Goal: Check status: Check status

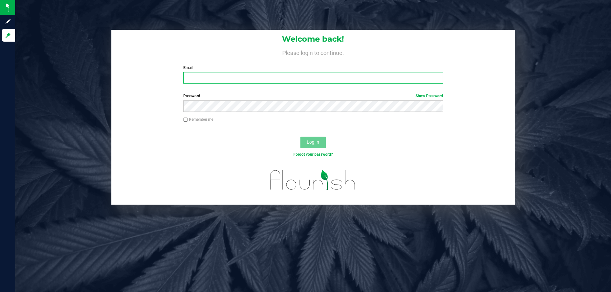
click at [232, 76] on input "Email" at bounding box center [312, 77] width 259 height 11
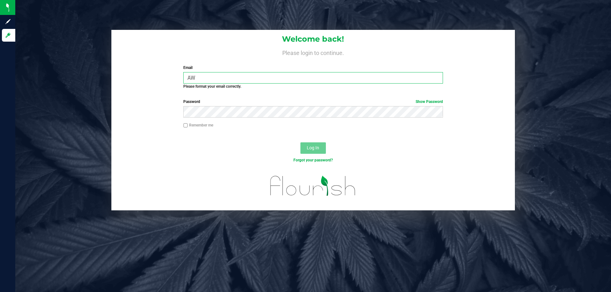
type input "A"
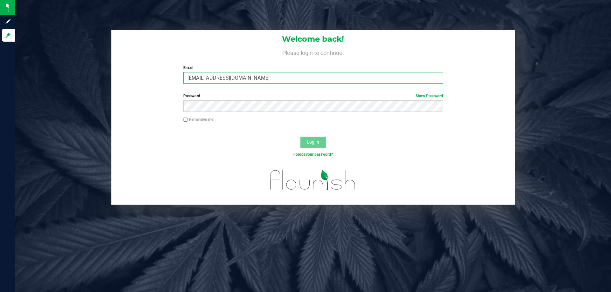
type input "[EMAIL_ADDRESS][DOMAIN_NAME]"
click at [300, 137] on button "Log In" at bounding box center [312, 142] width 25 height 11
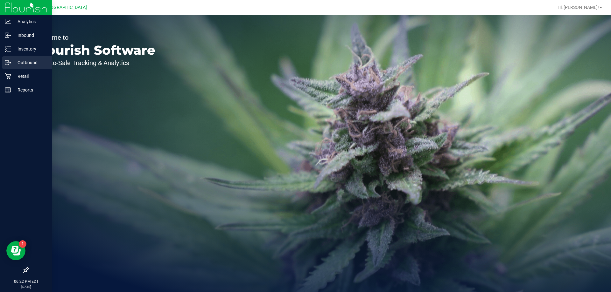
click at [15, 70] on link "Outbound" at bounding box center [26, 63] width 52 height 14
click at [15, 73] on p "Retail" at bounding box center [30, 77] width 38 height 8
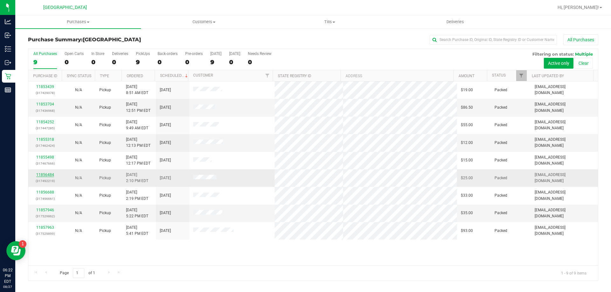
click at [41, 176] on link "11856484" at bounding box center [45, 175] width 18 height 4
